Goal: Task Accomplishment & Management: Manage account settings

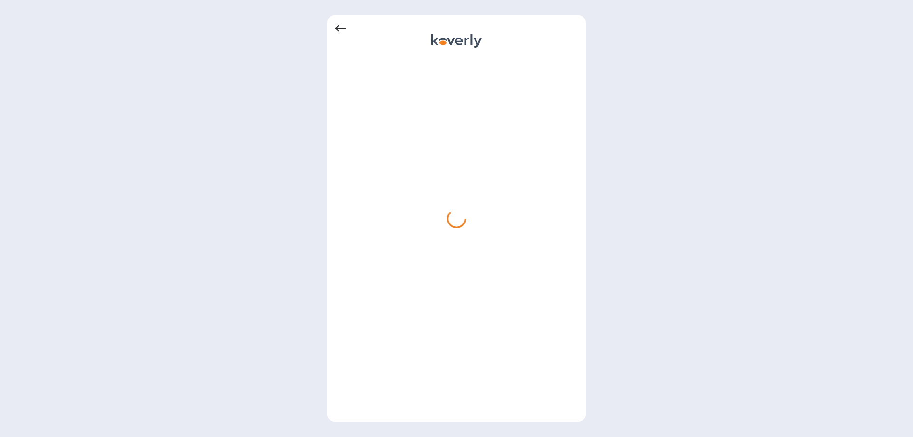
click at [342, 28] on icon at bounding box center [340, 28] width 11 height 11
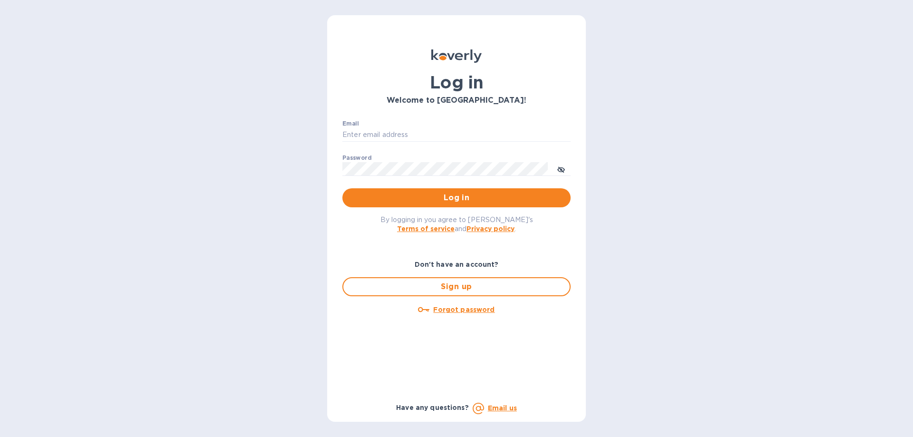
type input "[PERSON_NAME][EMAIL_ADDRESS][DOMAIN_NAME]"
click at [446, 201] on span "Log in" at bounding box center [456, 197] width 213 height 11
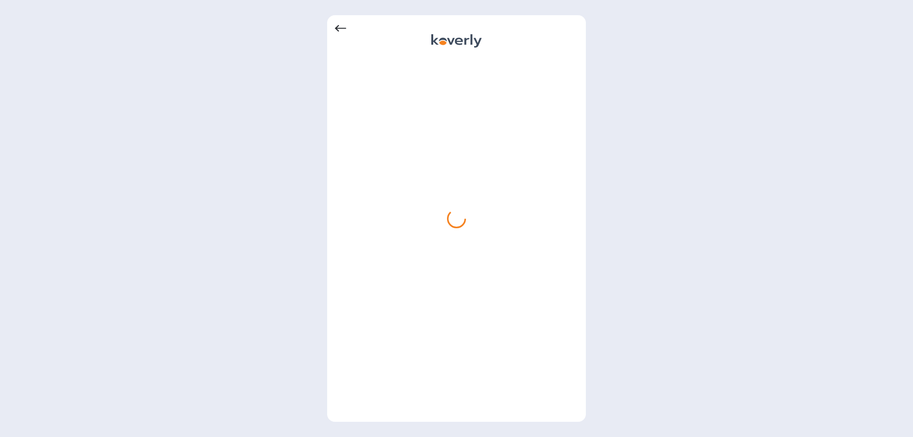
click at [342, 23] on icon at bounding box center [340, 28] width 11 height 11
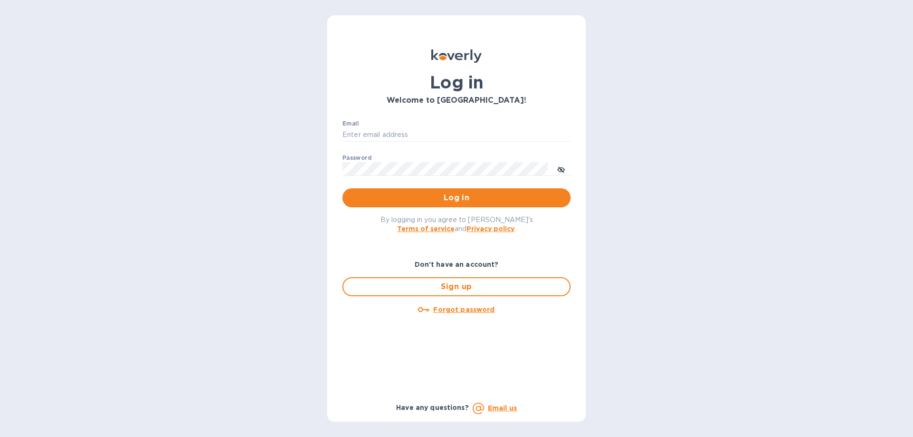
type input "[PERSON_NAME][EMAIL_ADDRESS][DOMAIN_NAME]"
click at [436, 134] on input "[PERSON_NAME][EMAIL_ADDRESS][DOMAIN_NAME]" at bounding box center [456, 135] width 228 height 14
click at [443, 194] on span "Log in" at bounding box center [456, 197] width 213 height 11
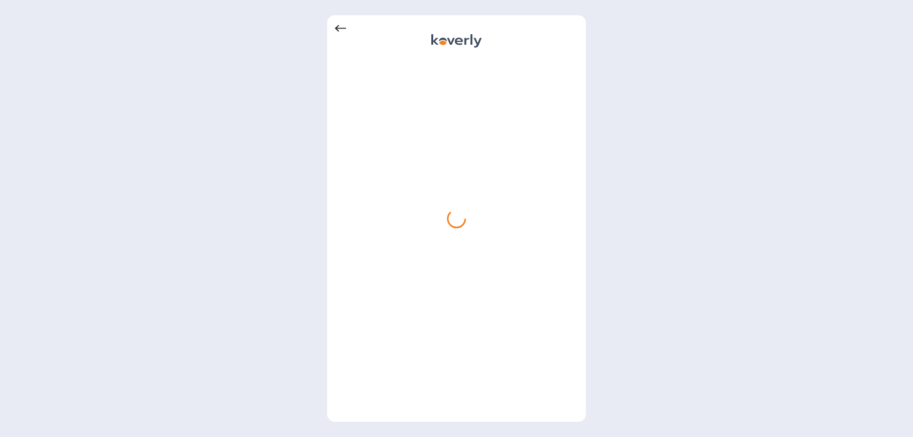
click at [338, 29] on icon at bounding box center [340, 28] width 11 height 7
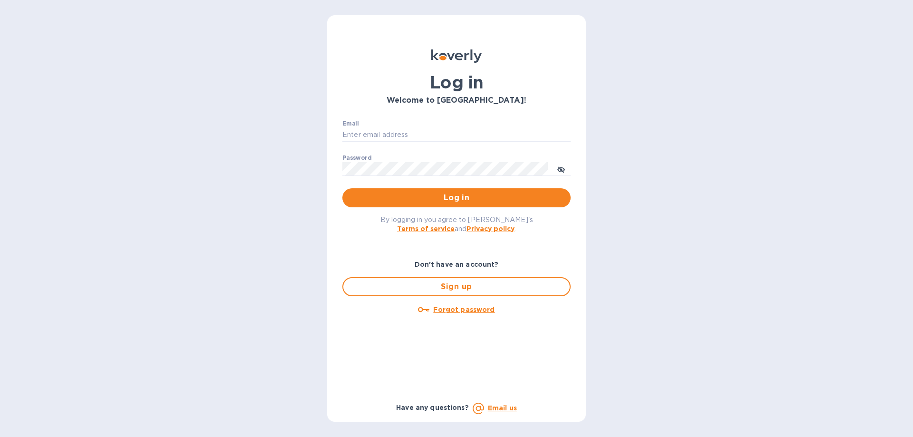
type input "[PERSON_NAME][EMAIL_ADDRESS][DOMAIN_NAME]"
click at [415, 206] on button "Log in" at bounding box center [456, 197] width 228 height 19
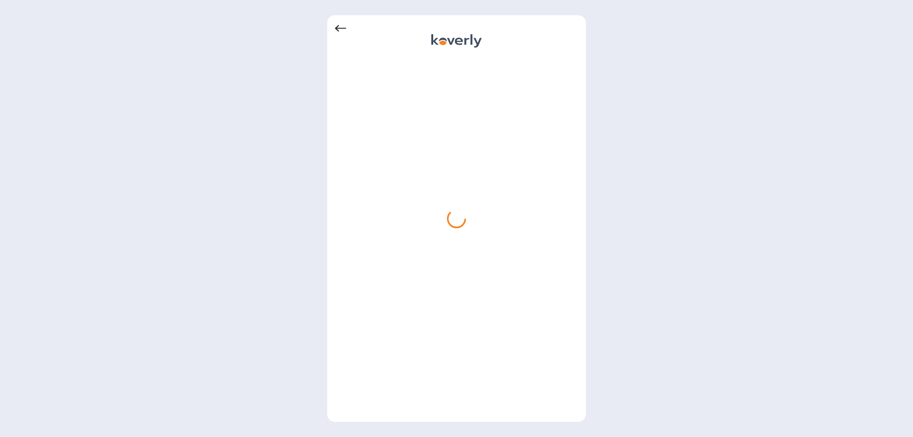
click at [335, 26] on div at bounding box center [456, 218] width 259 height 407
click at [339, 27] on icon at bounding box center [340, 28] width 11 height 11
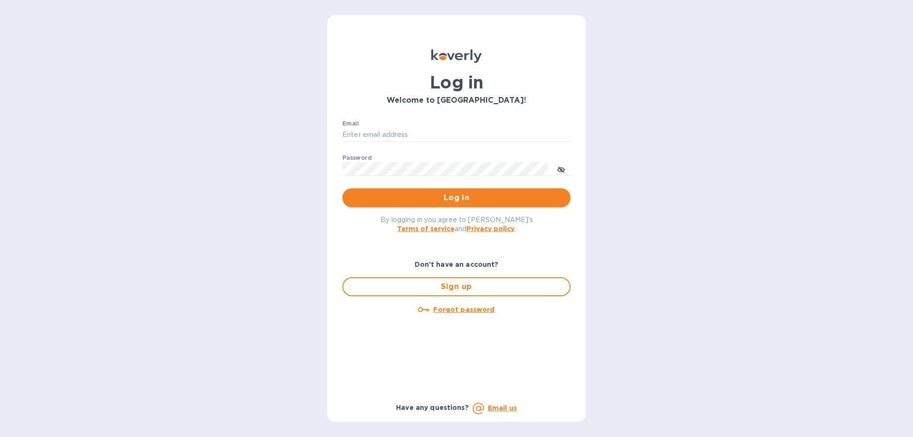
type input "[PERSON_NAME][EMAIL_ADDRESS][DOMAIN_NAME]"
click at [444, 193] on span "Log in" at bounding box center [456, 197] width 213 height 11
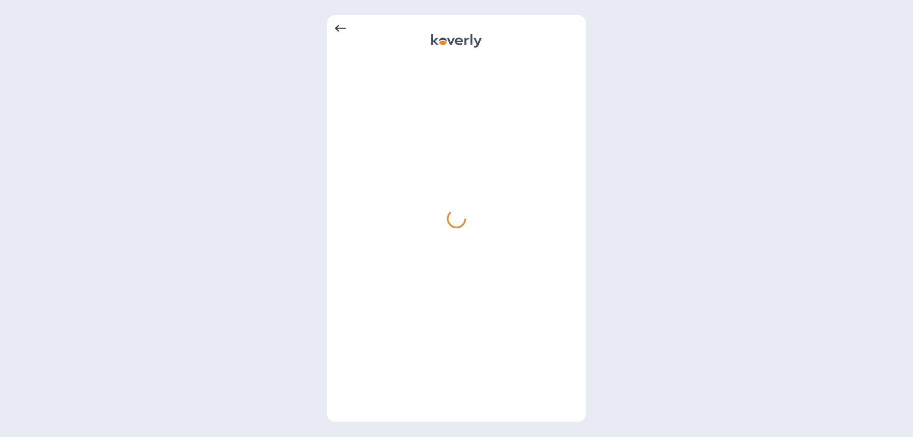
click at [343, 26] on icon at bounding box center [340, 28] width 11 height 11
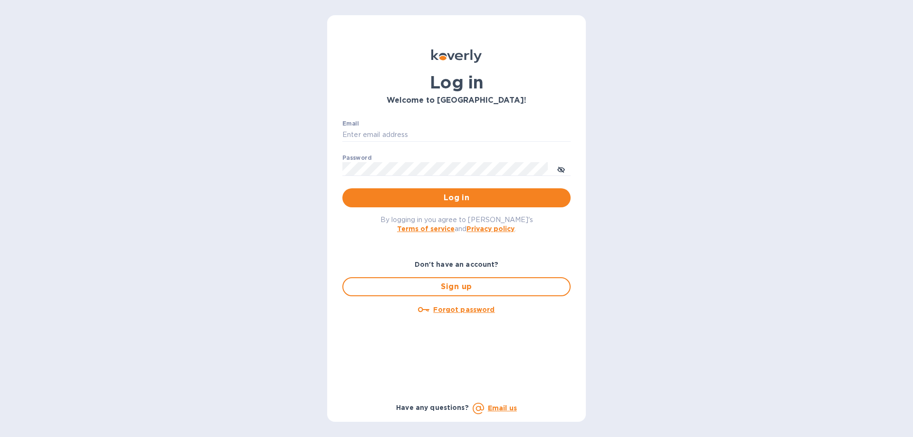
type input "[PERSON_NAME][EMAIL_ADDRESS][DOMAIN_NAME]"
click at [438, 199] on span "Log in" at bounding box center [456, 197] width 213 height 11
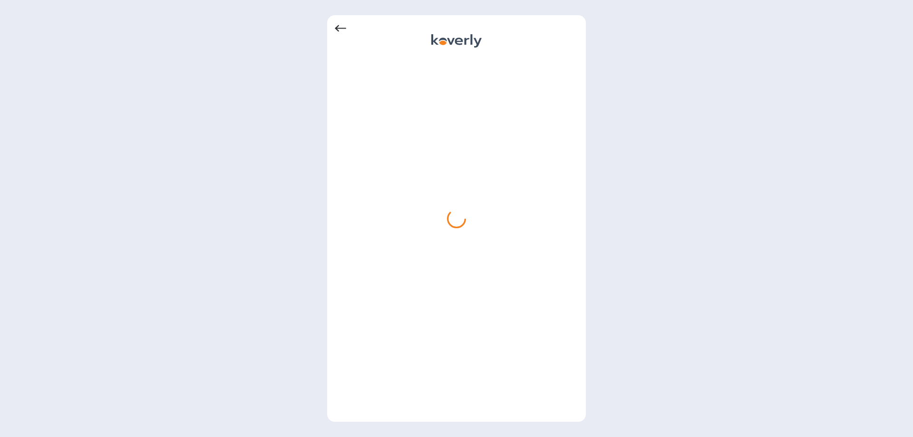
click at [341, 30] on icon at bounding box center [340, 28] width 11 height 11
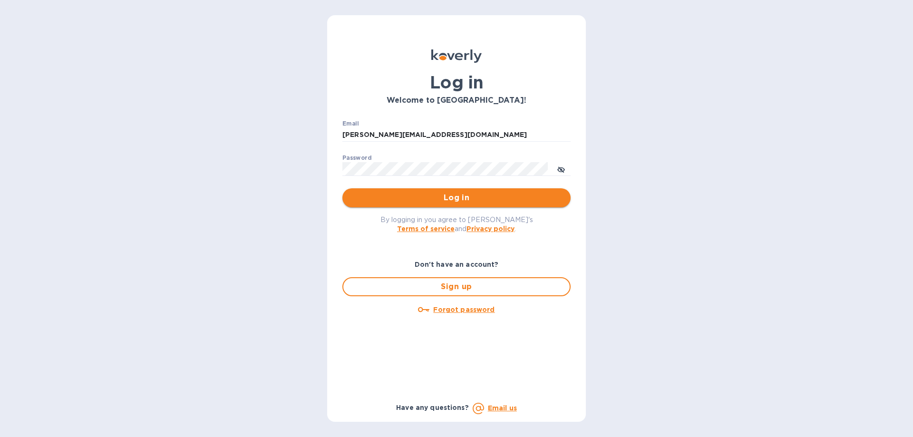
click at [441, 197] on span "Log in" at bounding box center [456, 197] width 213 height 11
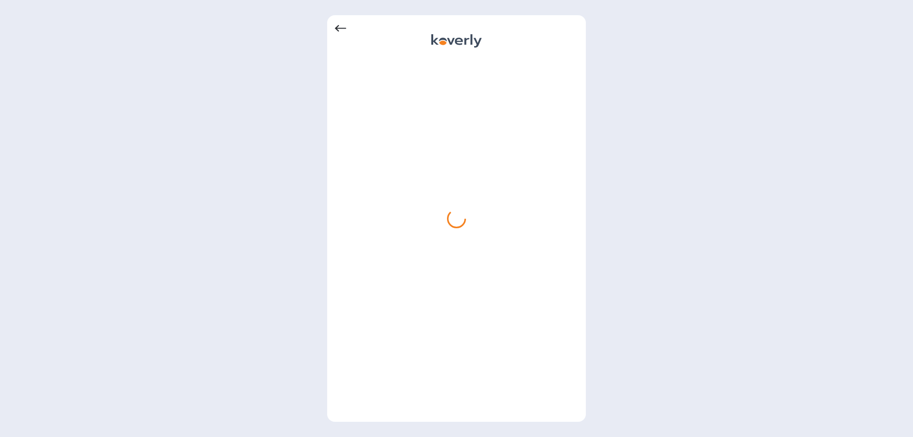
click at [341, 25] on icon at bounding box center [340, 28] width 11 height 11
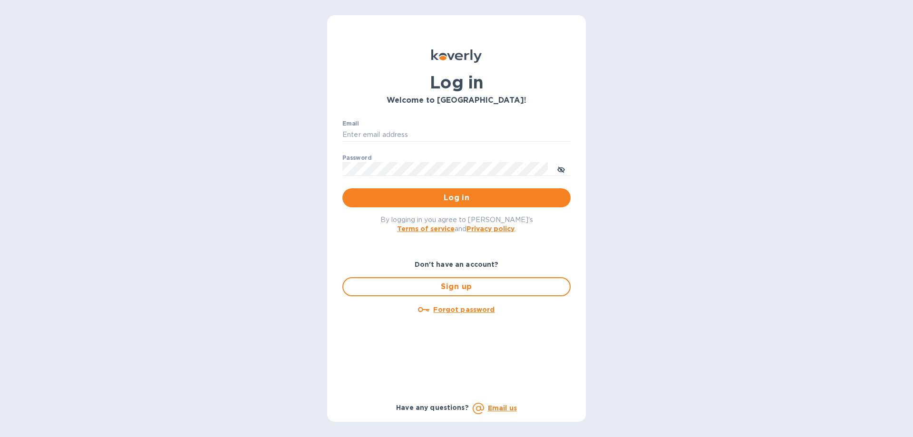
type input "[PERSON_NAME][EMAIL_ADDRESS][DOMAIN_NAME]"
click at [474, 198] on span "Log in" at bounding box center [456, 197] width 213 height 11
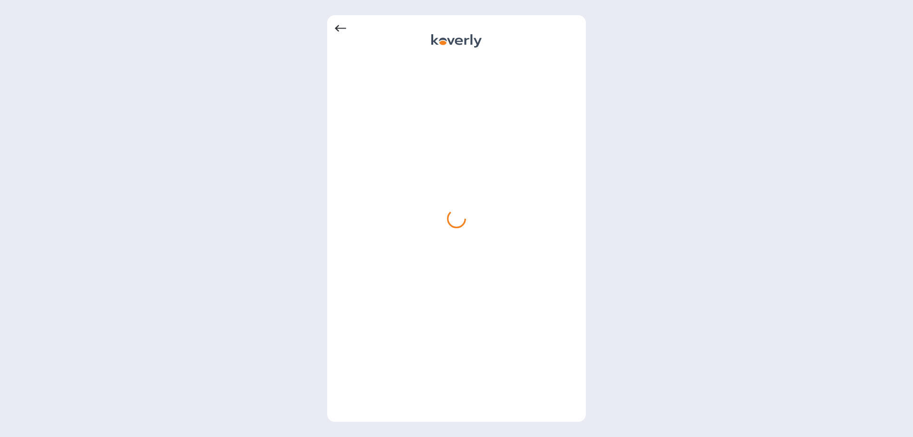
click at [337, 29] on icon at bounding box center [340, 28] width 11 height 7
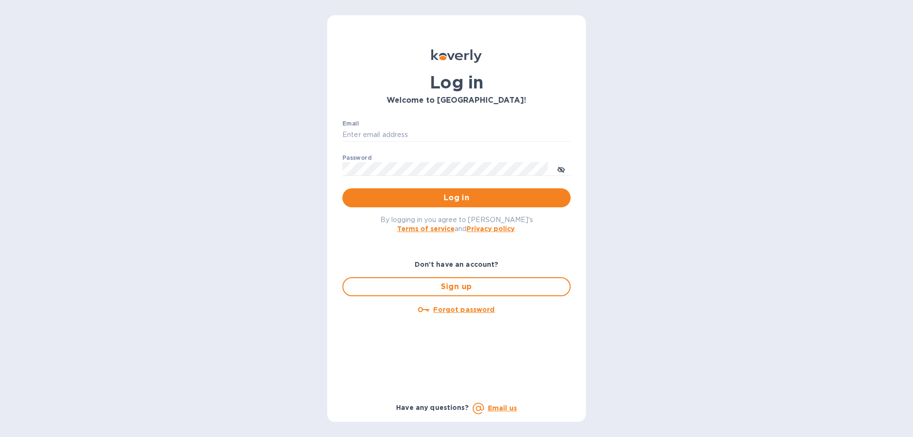
type input "[PERSON_NAME][EMAIL_ADDRESS][DOMAIN_NAME]"
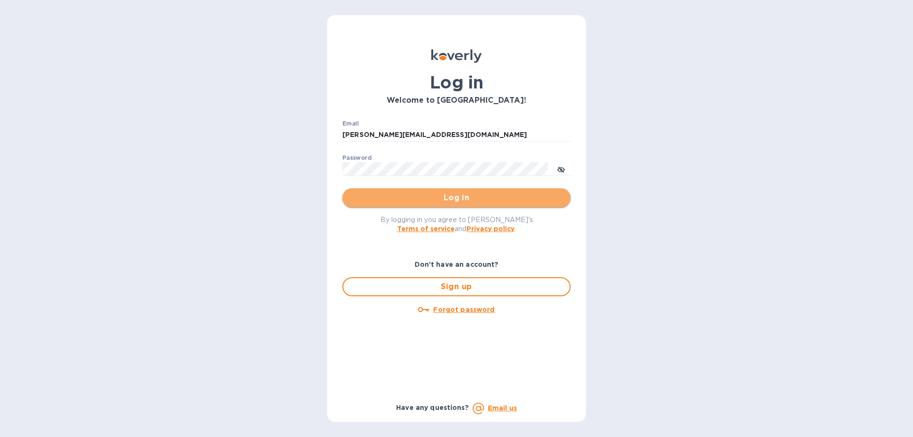
click at [436, 204] on button "Log in" at bounding box center [456, 197] width 228 height 19
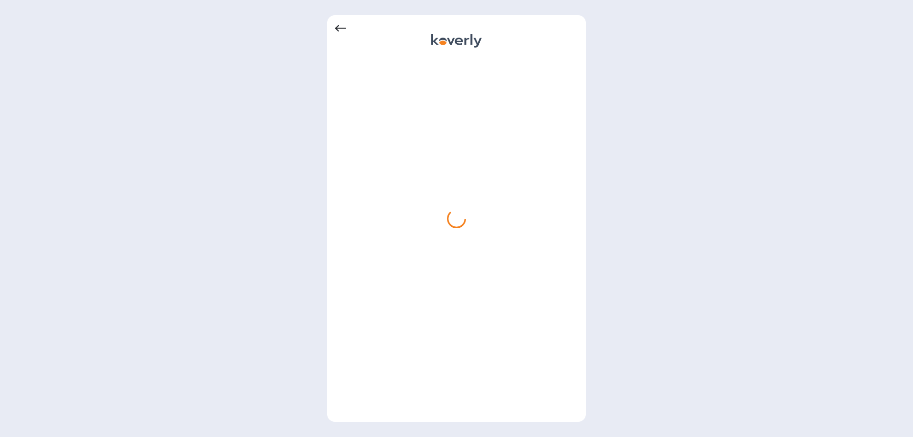
click at [341, 28] on icon at bounding box center [340, 28] width 11 height 7
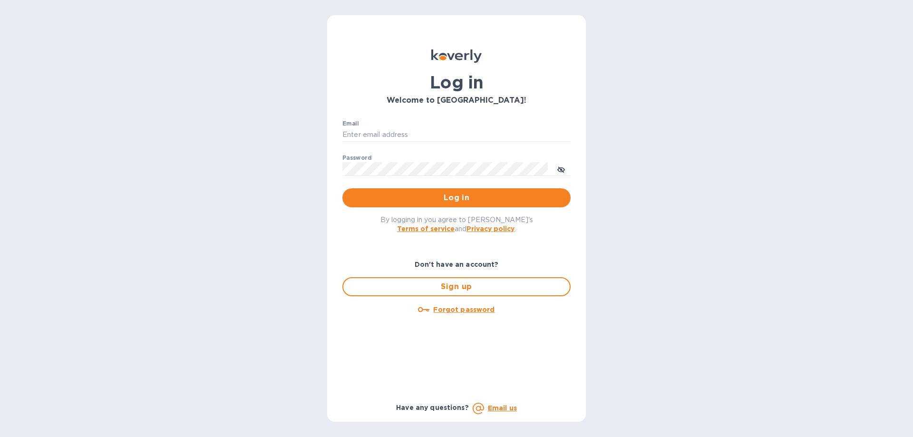
type input "[PERSON_NAME][EMAIL_ADDRESS][DOMAIN_NAME]"
click at [434, 201] on span "Log in" at bounding box center [456, 197] width 213 height 11
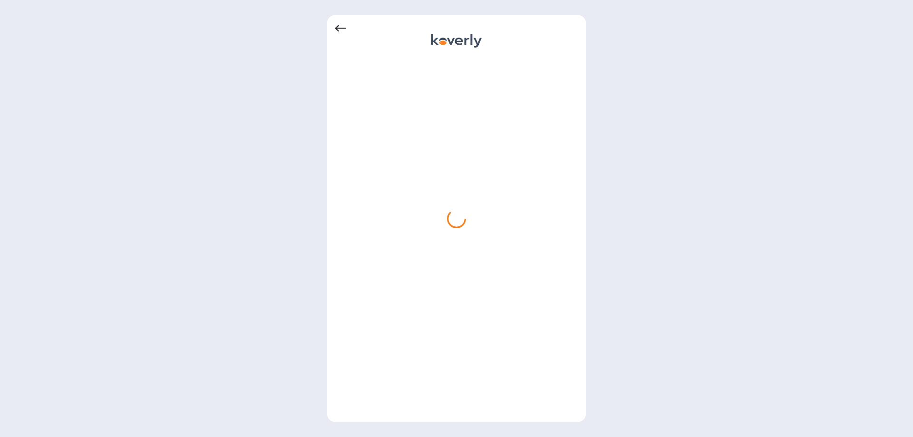
click at [337, 26] on icon at bounding box center [340, 28] width 11 height 11
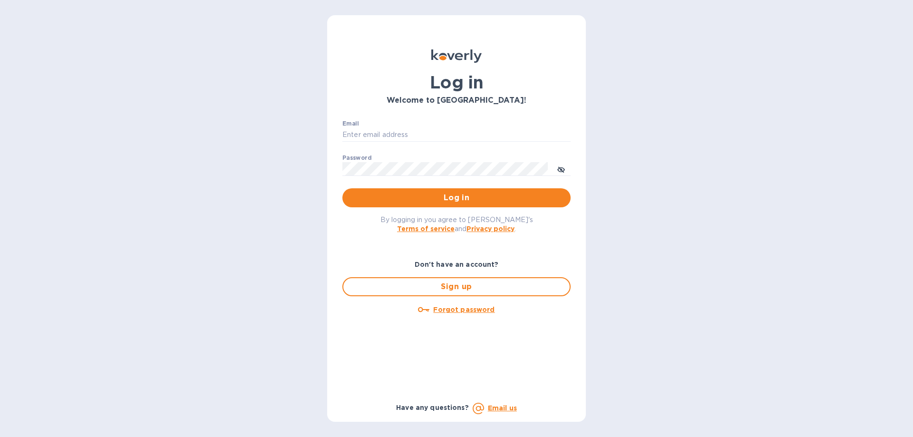
type input "[PERSON_NAME][EMAIL_ADDRESS][DOMAIN_NAME]"
click at [403, 197] on span "Log in" at bounding box center [456, 197] width 213 height 11
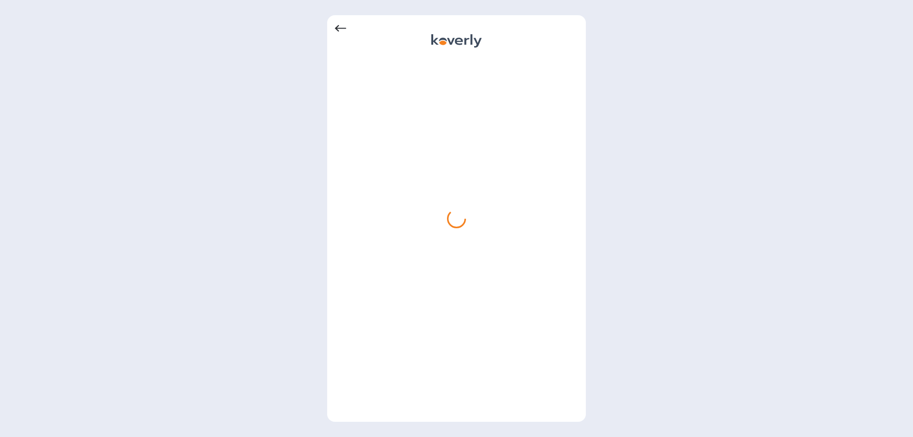
click at [339, 28] on icon at bounding box center [340, 28] width 11 height 11
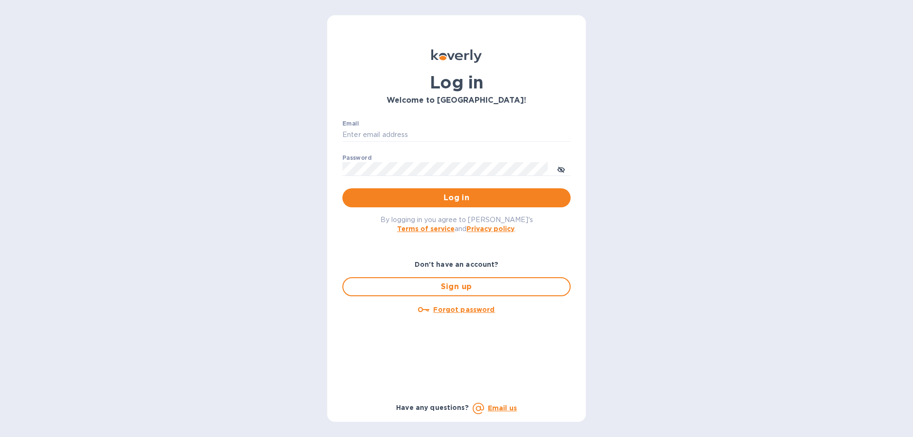
type input "[PERSON_NAME][EMAIL_ADDRESS][DOMAIN_NAME]"
click at [418, 137] on input "[PERSON_NAME][EMAIL_ADDRESS][DOMAIN_NAME]" at bounding box center [456, 135] width 228 height 14
click at [444, 198] on span "Log in" at bounding box center [456, 197] width 213 height 11
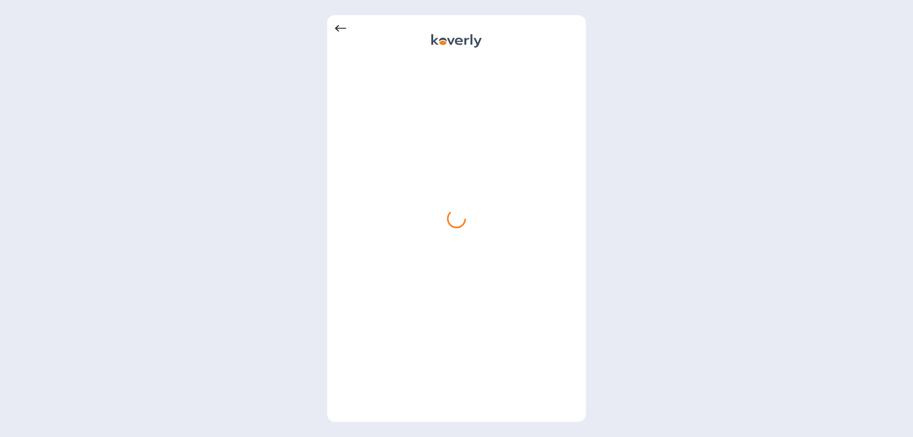
click at [339, 32] on icon at bounding box center [340, 28] width 11 height 11
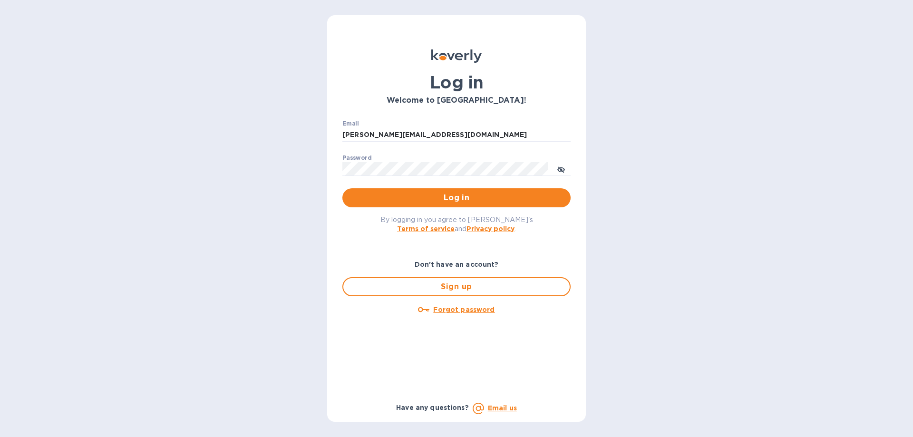
click at [414, 195] on span "Log in" at bounding box center [456, 197] width 213 height 11
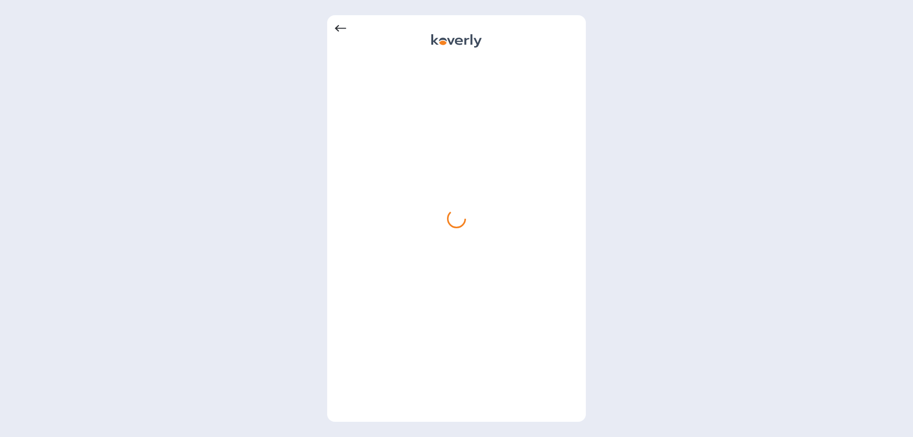
click at [340, 29] on icon at bounding box center [340, 28] width 11 height 7
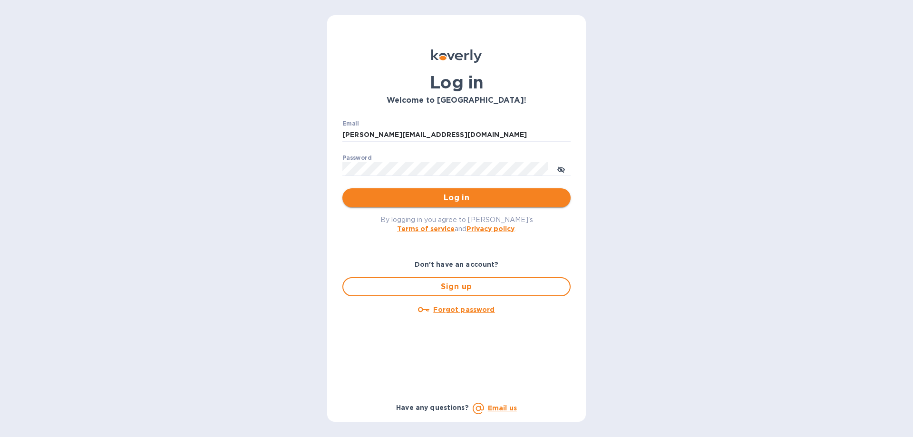
click at [448, 199] on span "Log in" at bounding box center [456, 197] width 213 height 11
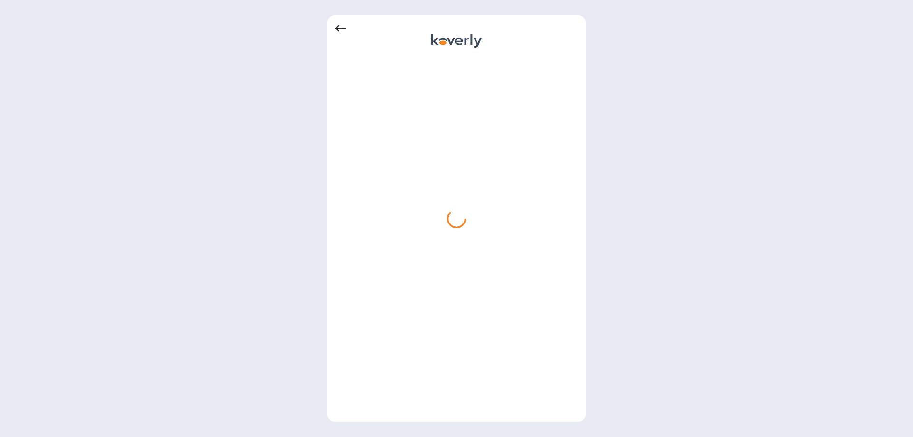
click at [340, 28] on icon at bounding box center [340, 28] width 11 height 11
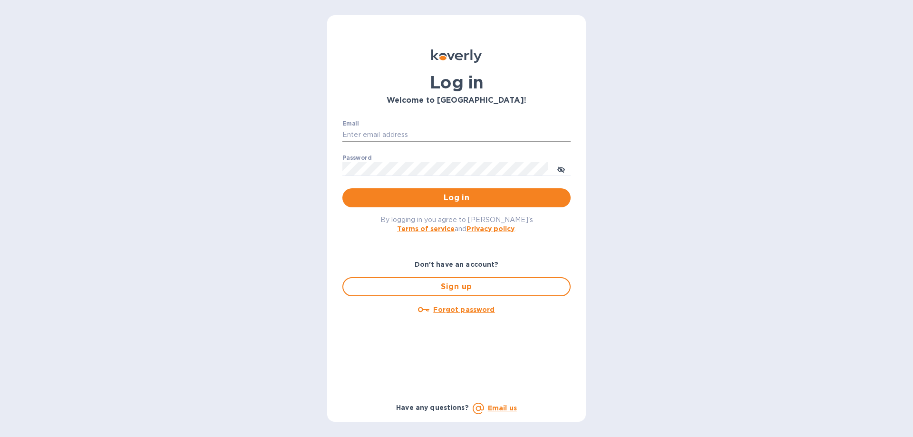
type input "[PERSON_NAME][EMAIL_ADDRESS][DOMAIN_NAME]"
click at [427, 135] on input "[PERSON_NAME][EMAIL_ADDRESS][DOMAIN_NAME]" at bounding box center [456, 135] width 228 height 14
click at [453, 196] on span "Log in" at bounding box center [456, 197] width 213 height 11
